Goal: Communication & Community: Answer question/provide support

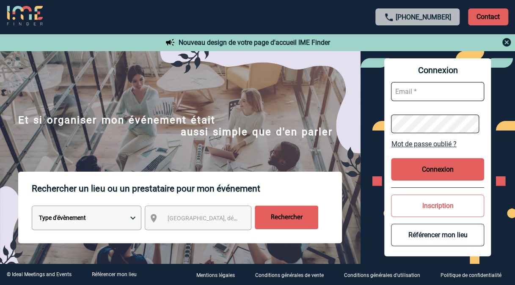
click at [417, 87] on input "text" at bounding box center [437, 91] width 93 height 19
type input "geoffroy.boudon@sanofi.com"
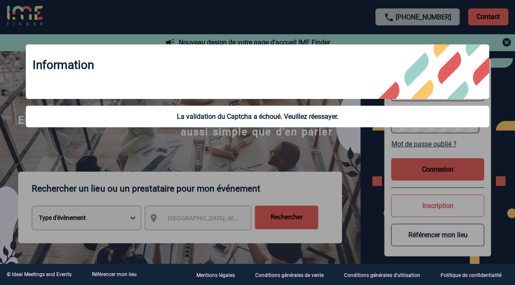
click at [348, 144] on div at bounding box center [257, 142] width 515 height 285
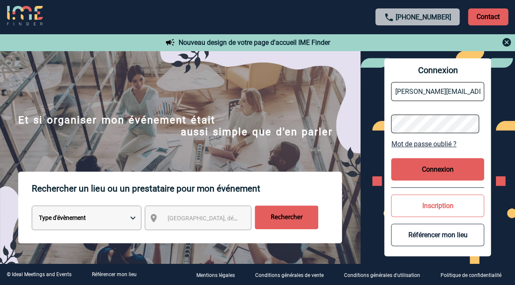
click at [434, 170] on button "Connexion" at bounding box center [437, 169] width 93 height 22
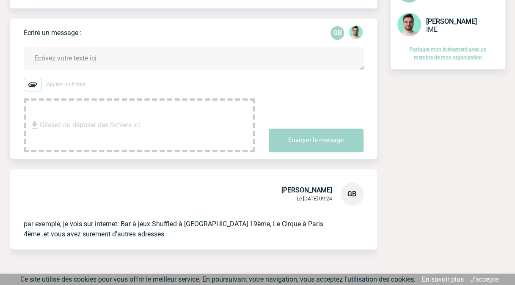
scroll to position [97, 0]
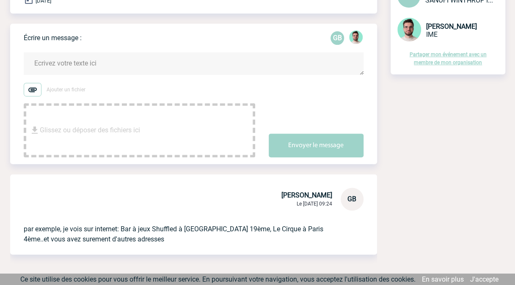
click at [109, 120] on span "Glissez ou déposer des fichiers ici" at bounding box center [90, 130] width 100 height 42
click at [83, 63] on textarea at bounding box center [194, 64] width 340 height 22
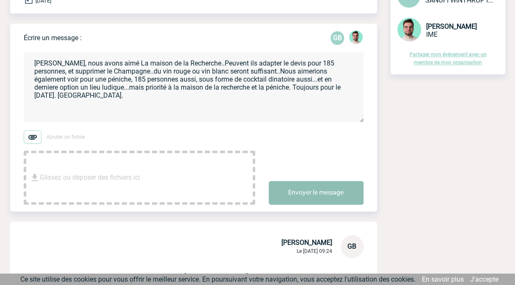
type textarea "[PERSON_NAME], nous avons aimé La maison de la Recherche..Peuvent ils adapter l…"
click at [312, 190] on button "Envoyer le message" at bounding box center [316, 193] width 95 height 24
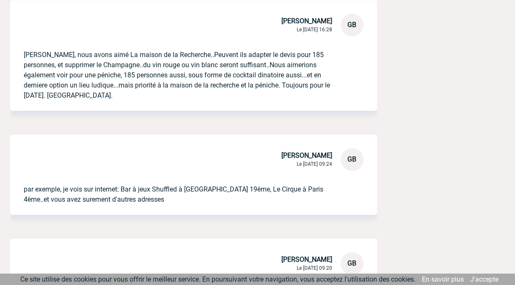
scroll to position [0, 0]
